Goal: Check status

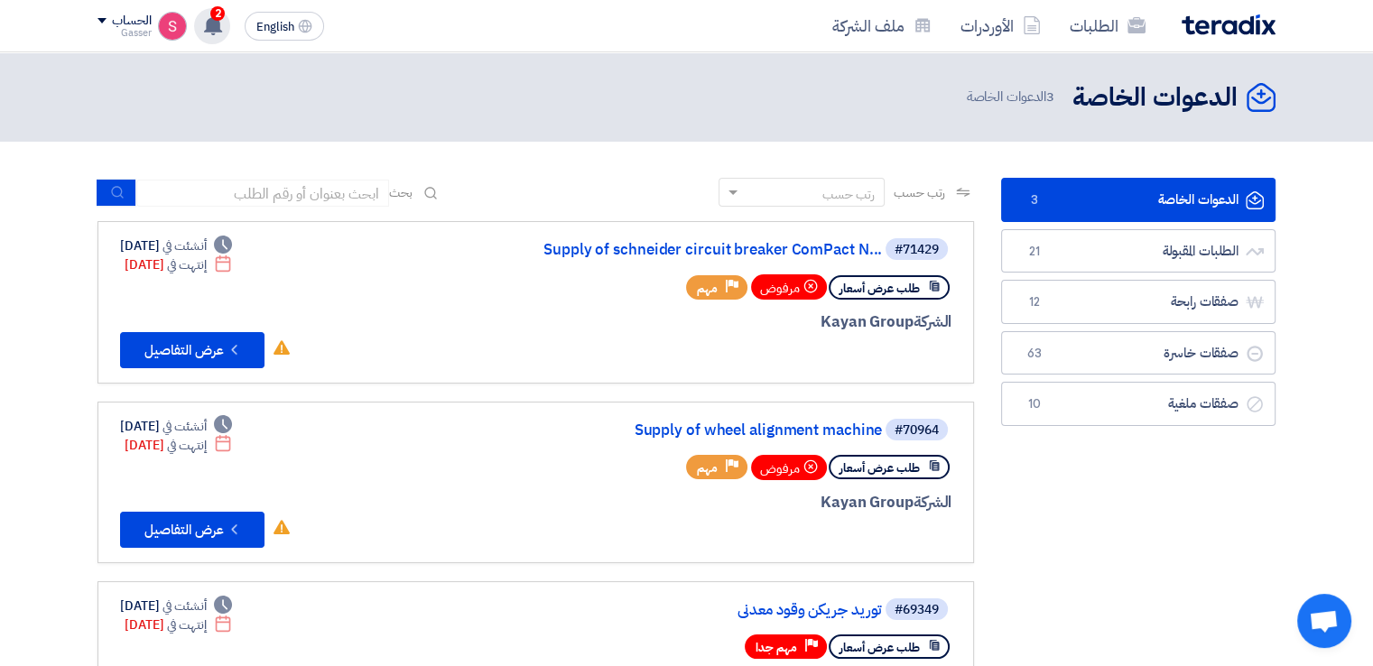
click at [214, 26] on use at bounding box center [213, 25] width 18 height 20
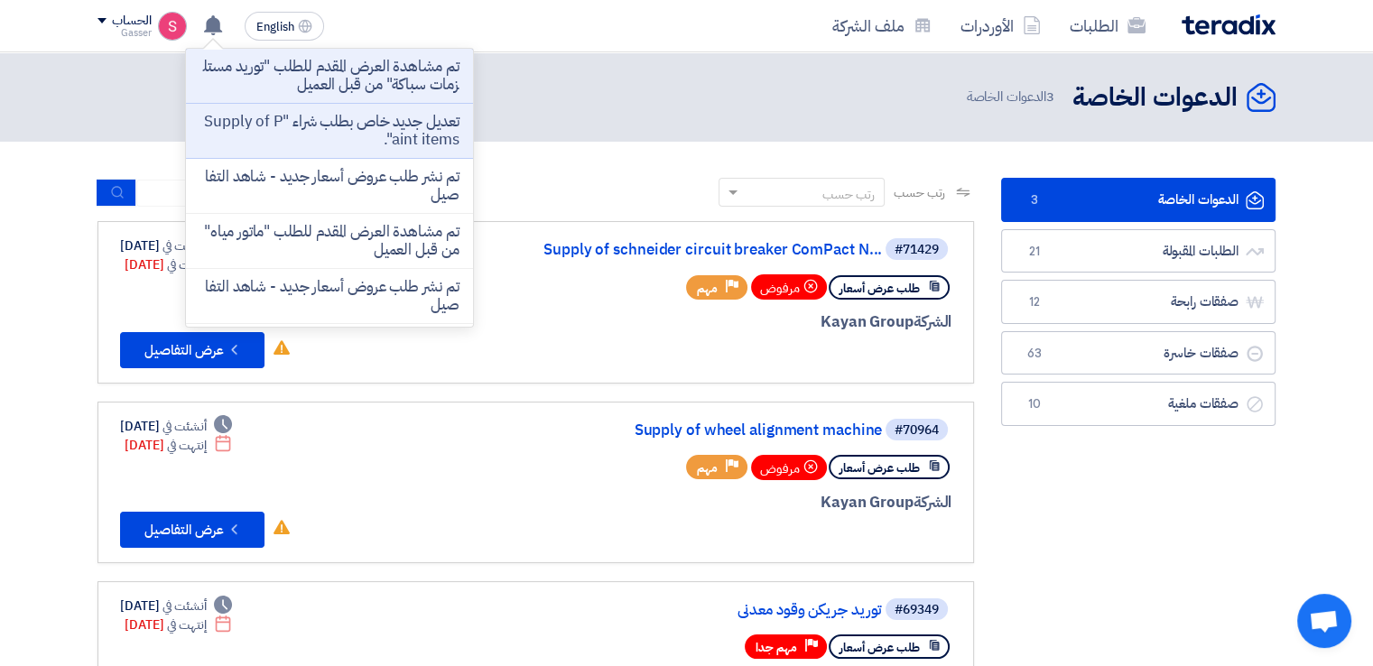
click at [369, 75] on p "تم مشاهدة العرض المقدم للطلب "توريد مستلزمات سباكة" من قبل العميل" at bounding box center [329, 76] width 258 height 36
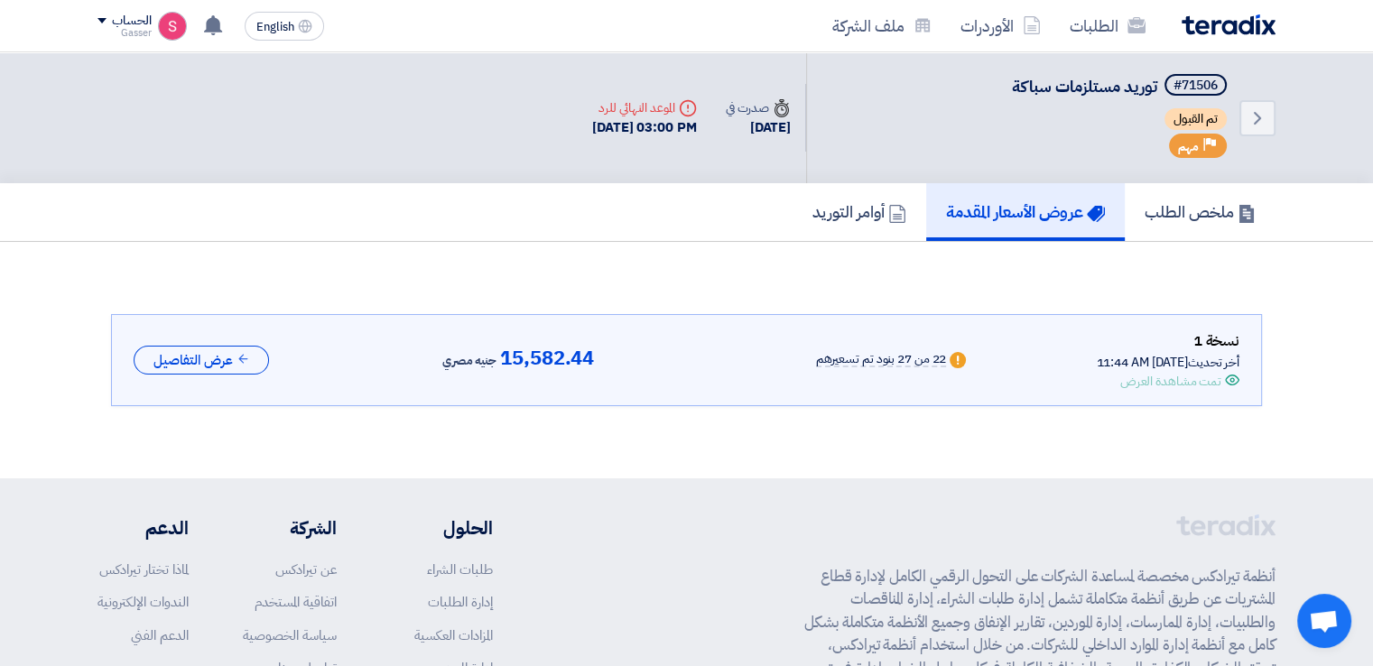
scroll to position [24, 0]
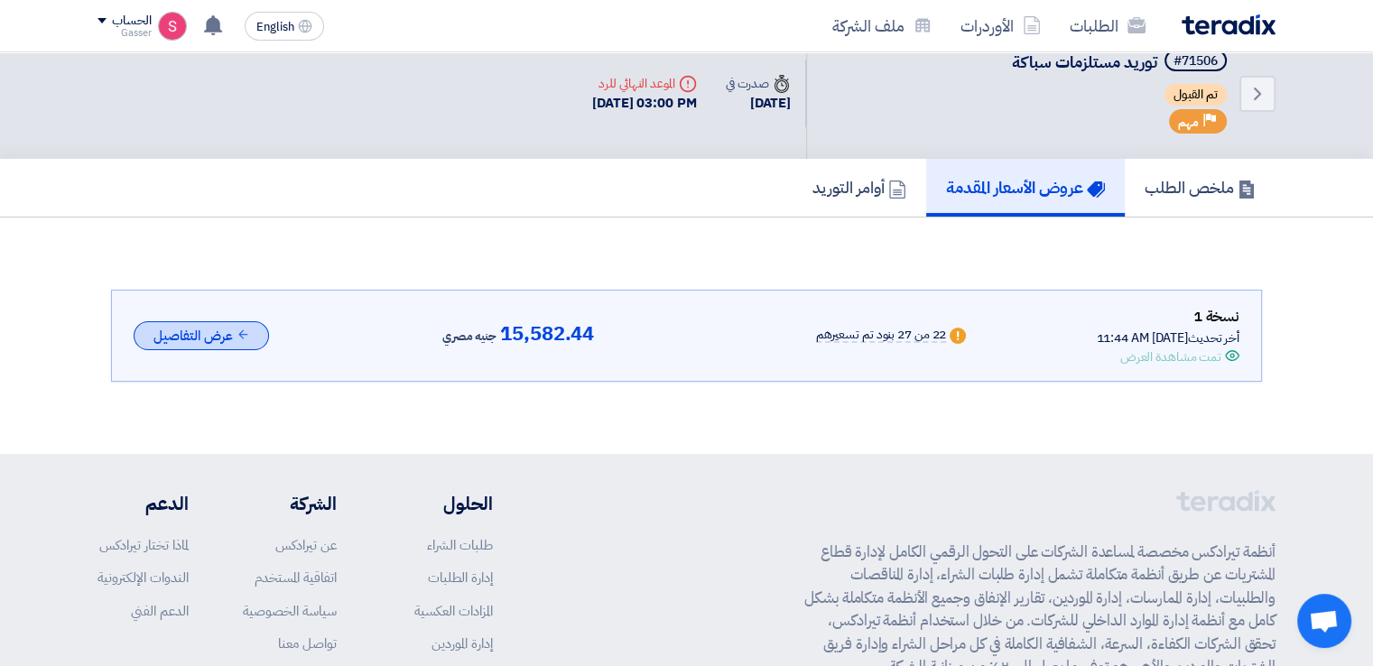
click at [228, 337] on button "عرض التفاصيل" at bounding box center [201, 336] width 135 height 30
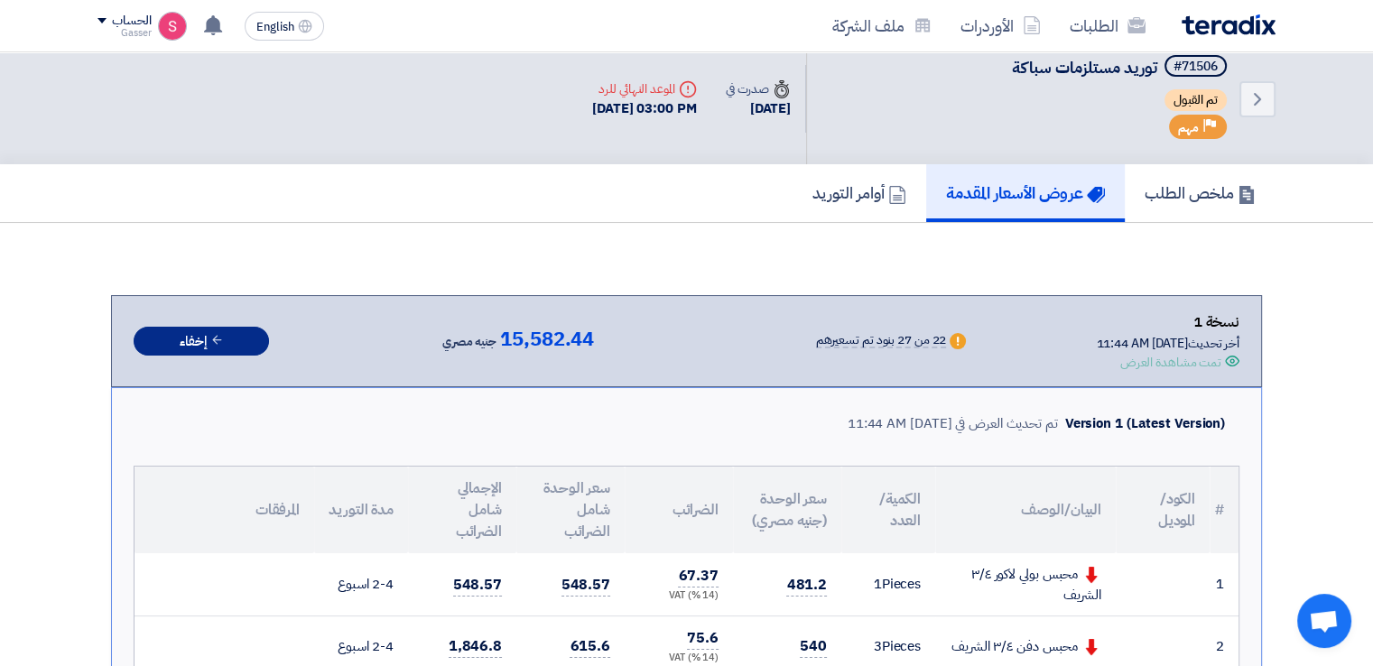
scroll to position [0, 0]
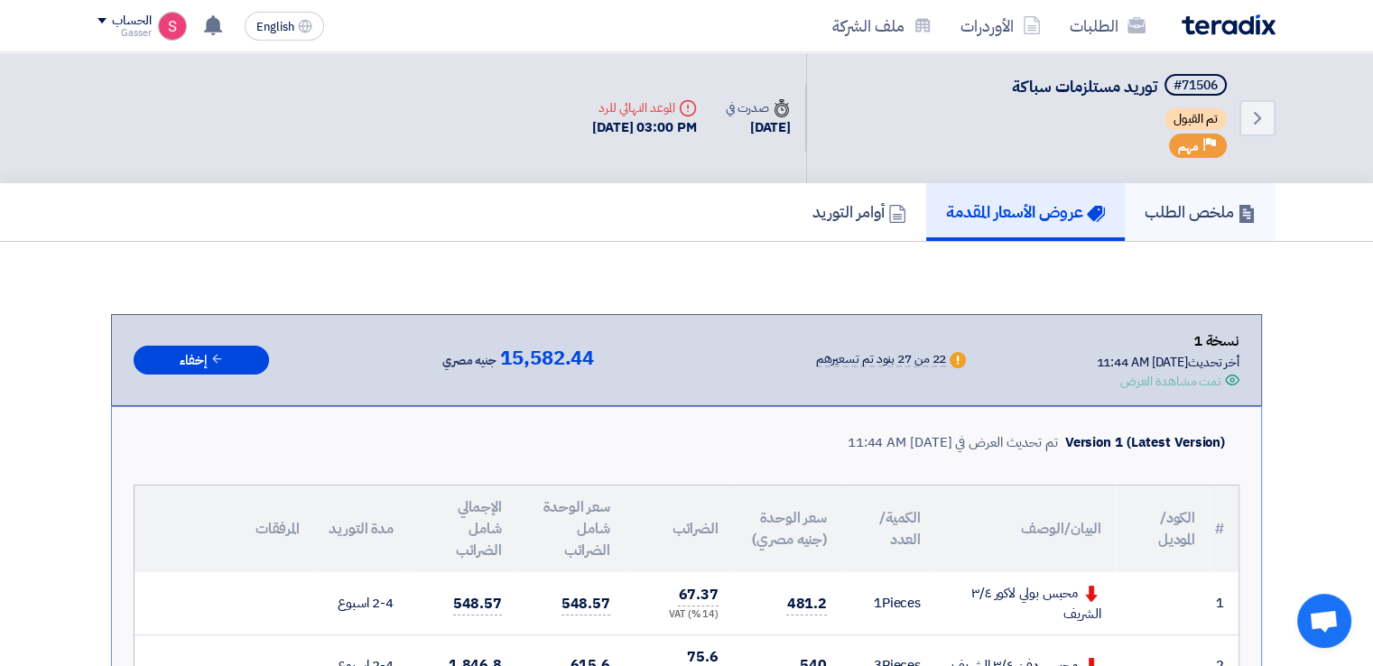
click at [1195, 201] on h5 "ملخص الطلب" at bounding box center [1199, 211] width 111 height 21
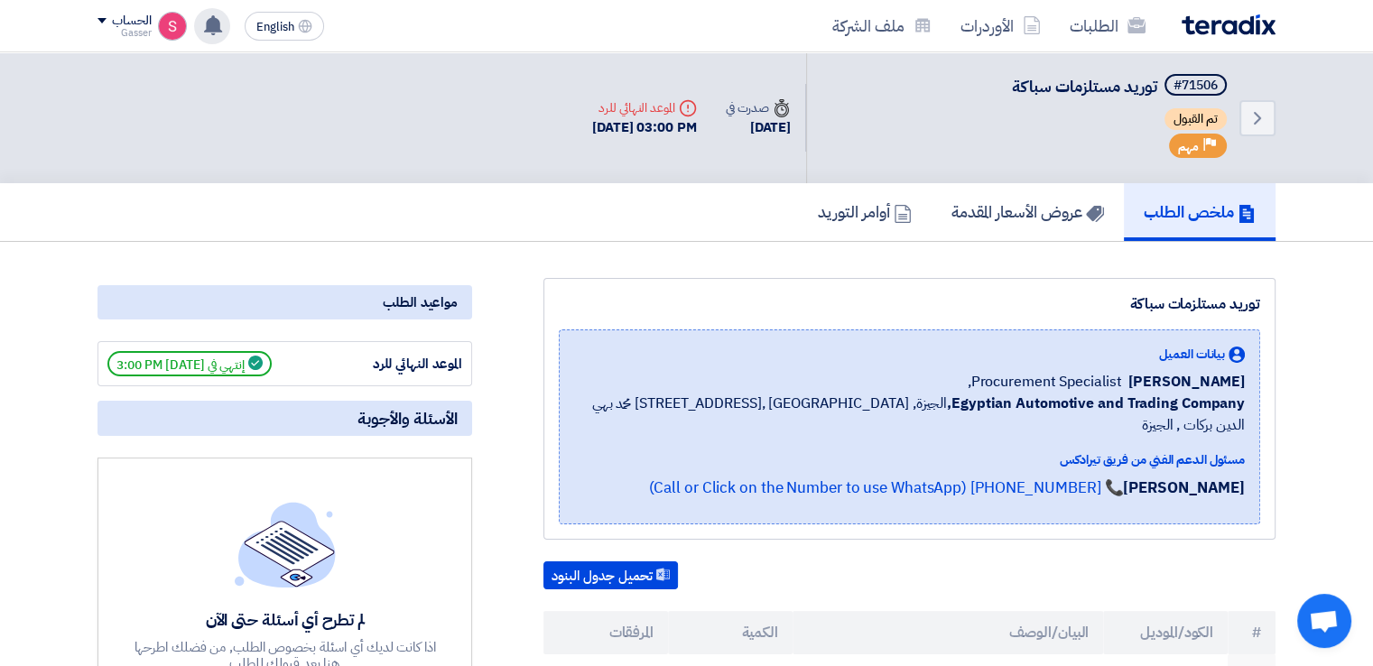
click at [216, 35] on div "تم مشاهدة العرض المقدم للطلب "توريد مستلزمات سباكة" من قبل العميل 13 minutes ag…" at bounding box center [212, 26] width 36 height 36
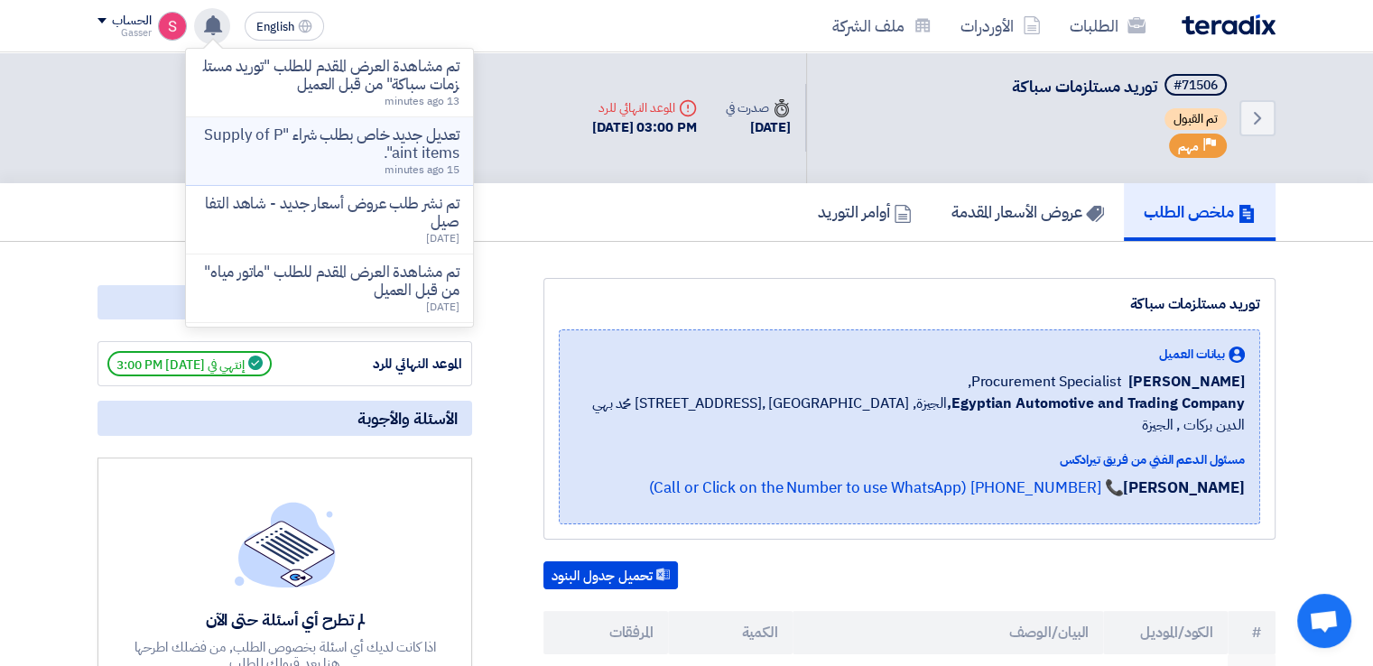
click at [430, 162] on span "15 minutes ago" at bounding box center [421, 170] width 75 height 16
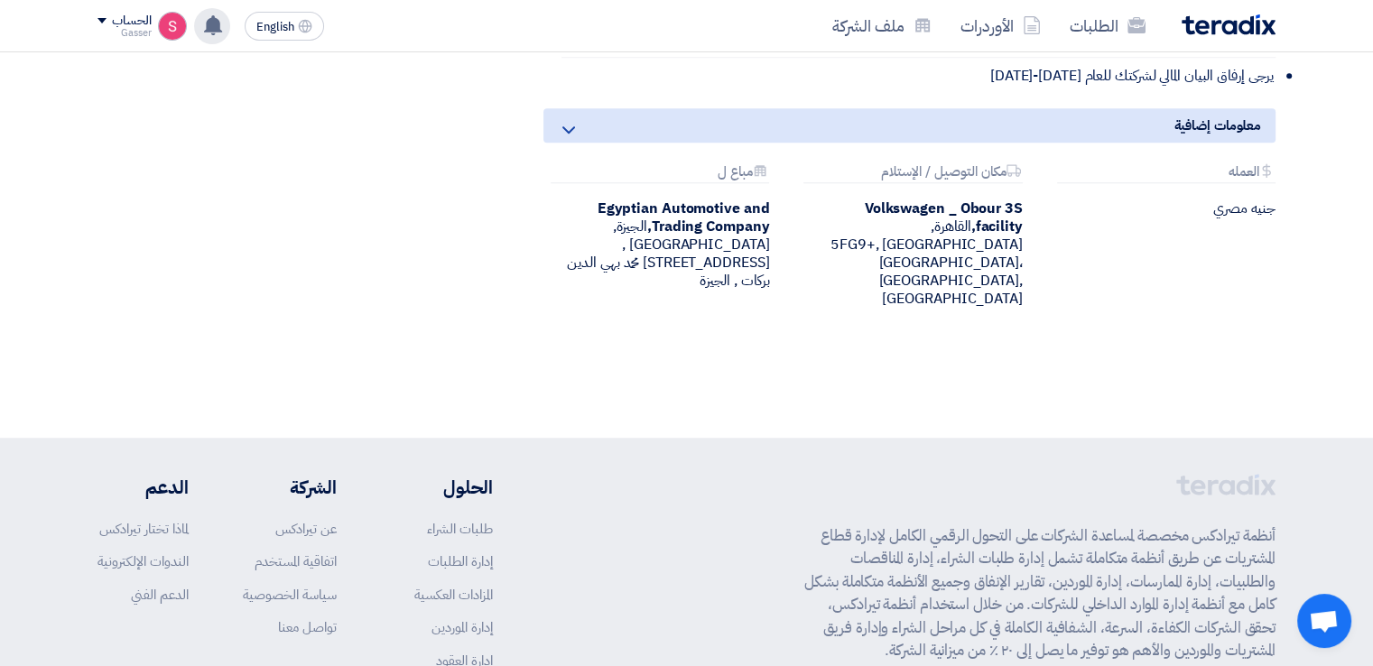
scroll to position [1369, 0]
